Goal: Share content

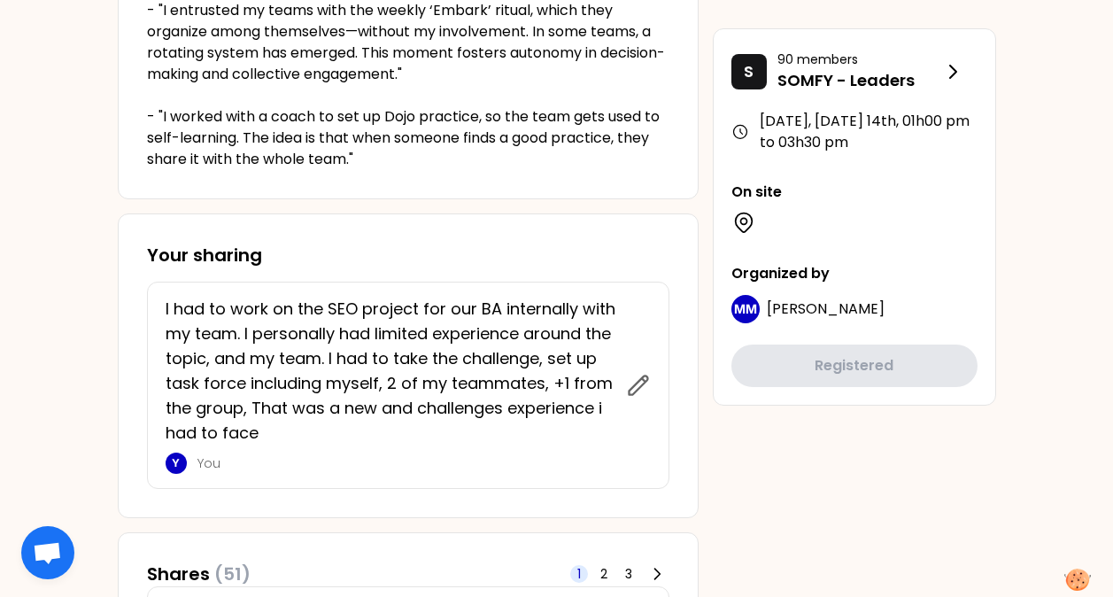
scroll to position [571, 0]
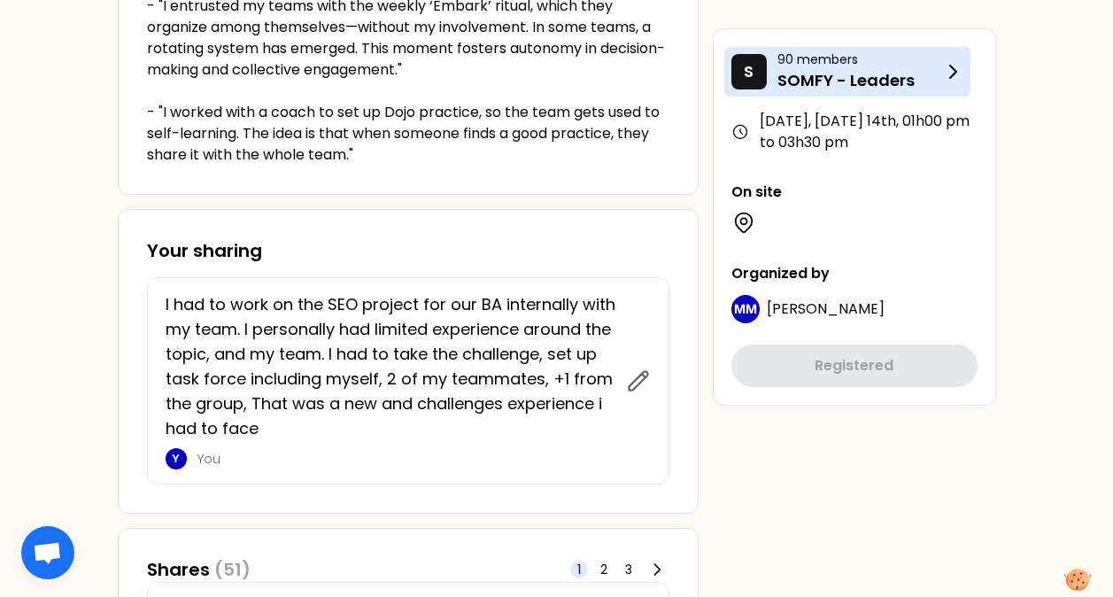
click at [955, 71] on icon at bounding box center [953, 72] width 6 height 12
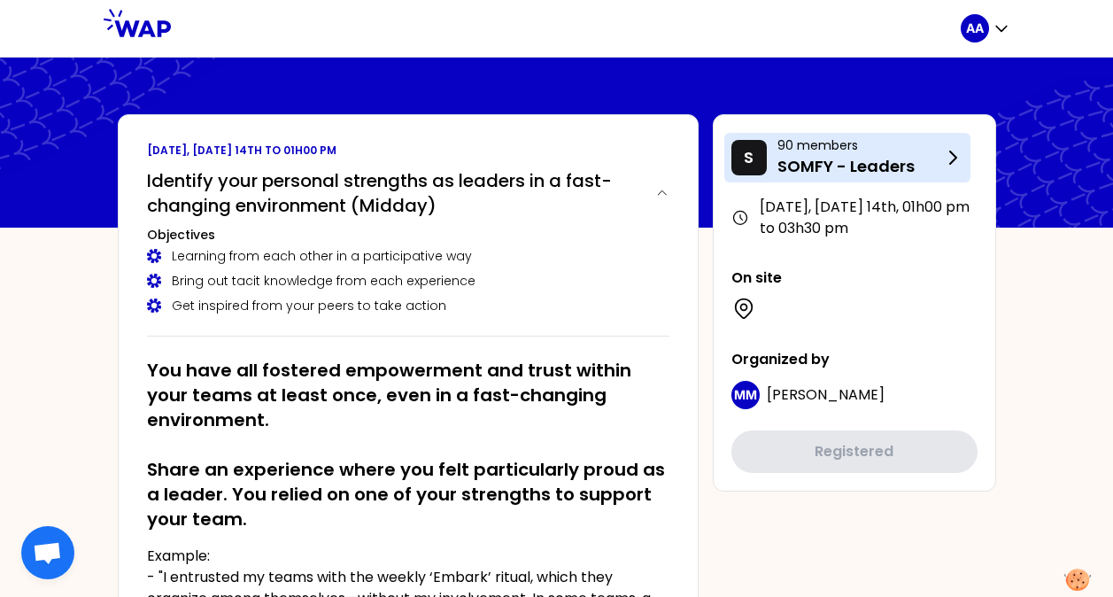
click at [958, 156] on icon at bounding box center [952, 157] width 21 height 21
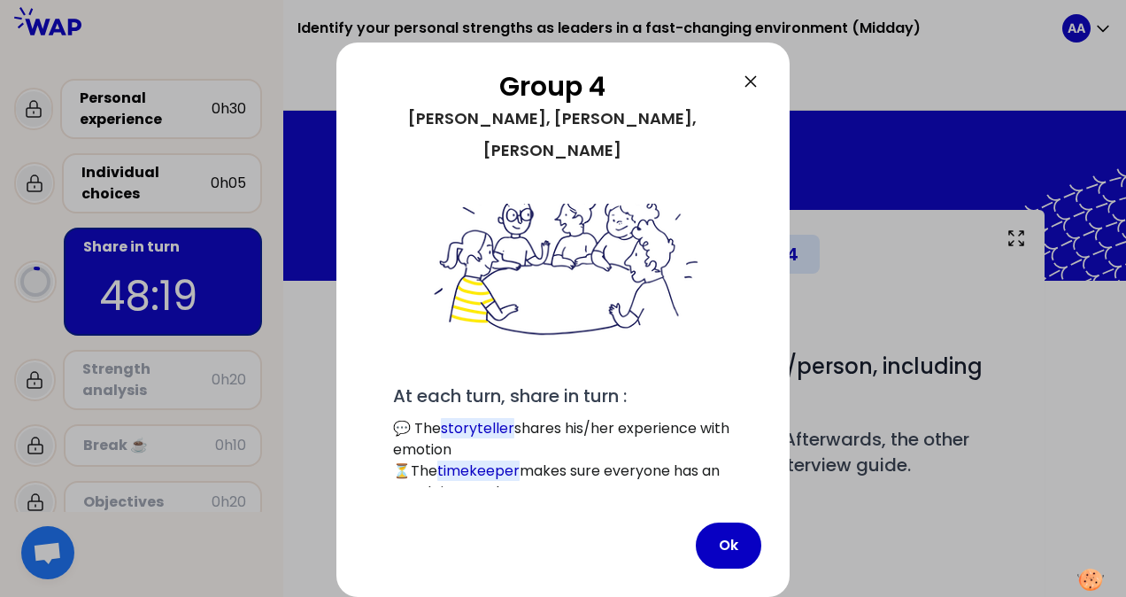
scroll to position [128, 0]
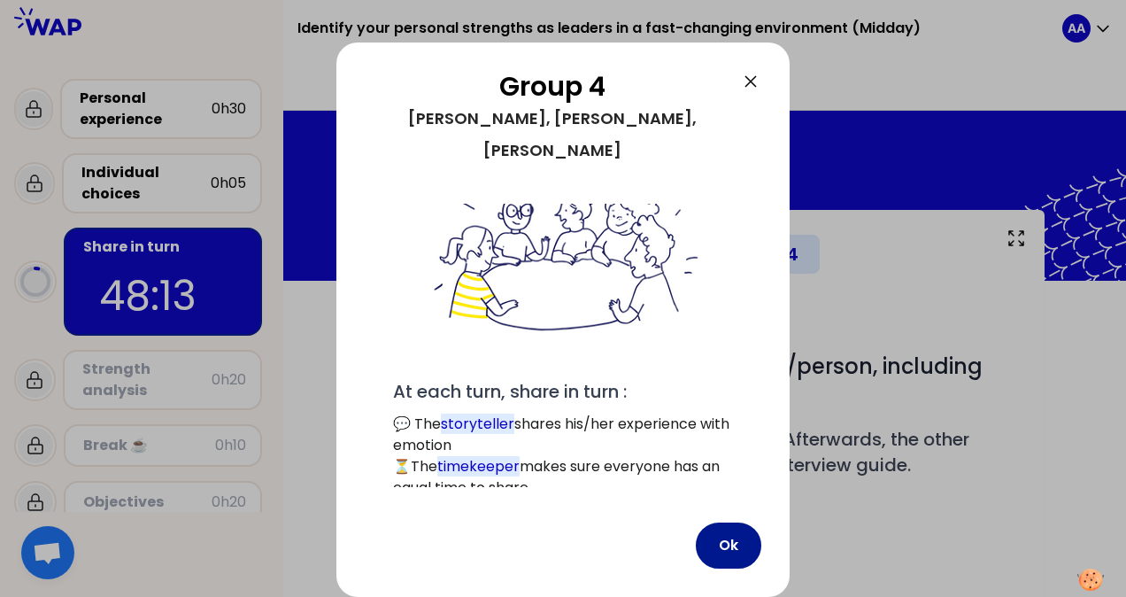
click at [729, 549] on button "Ok" at bounding box center [729, 545] width 66 height 46
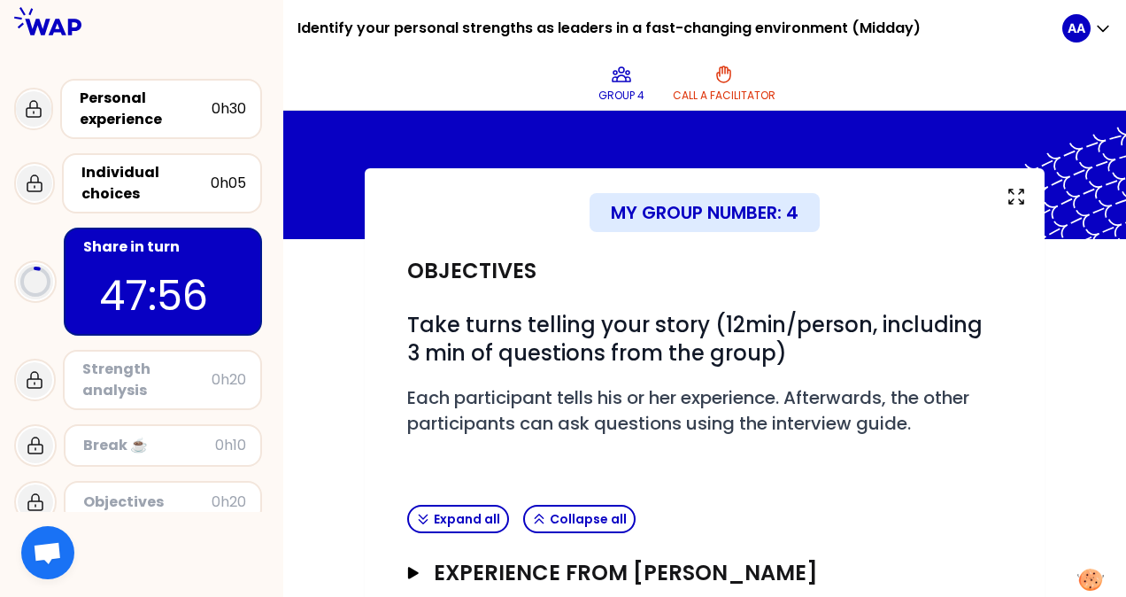
scroll to position [0, 0]
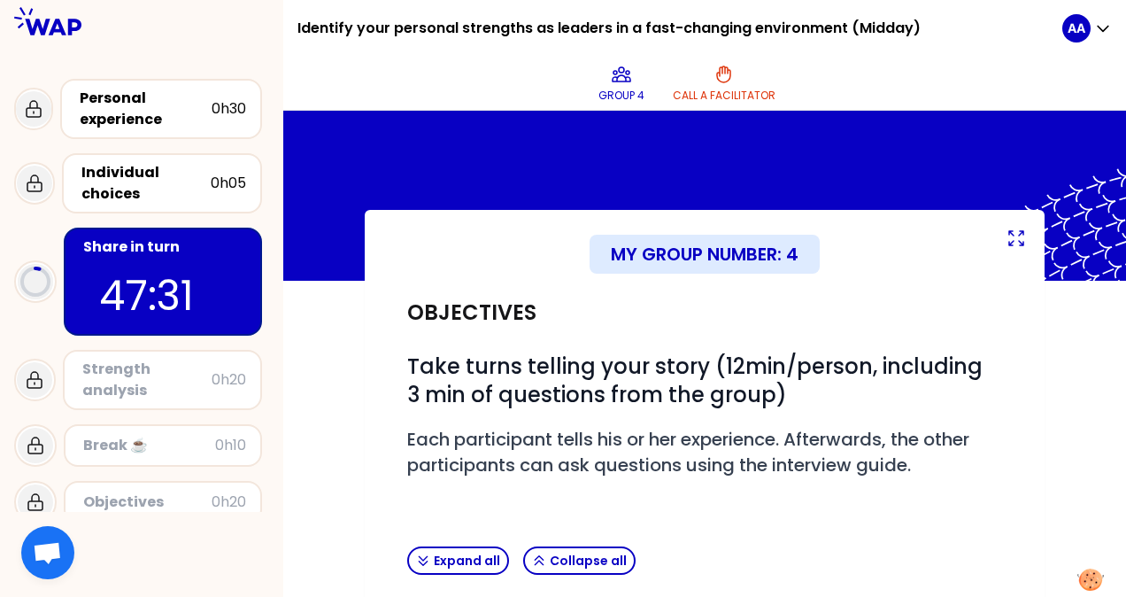
click at [1017, 237] on icon at bounding box center [1016, 238] width 21 height 21
